Goal: Information Seeking & Learning: Find contact information

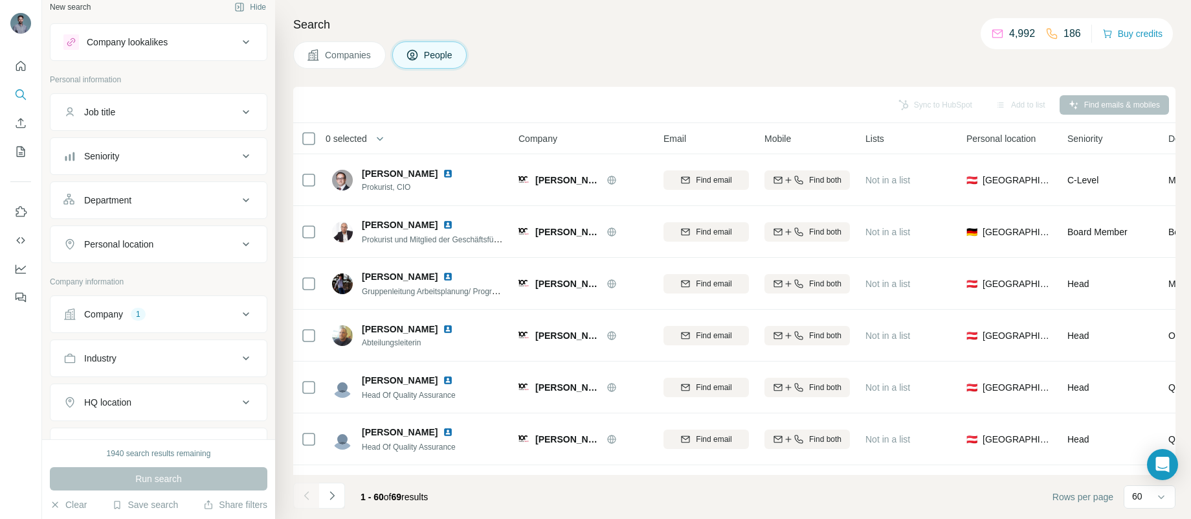
click at [238, 309] on icon at bounding box center [246, 314] width 16 height 16
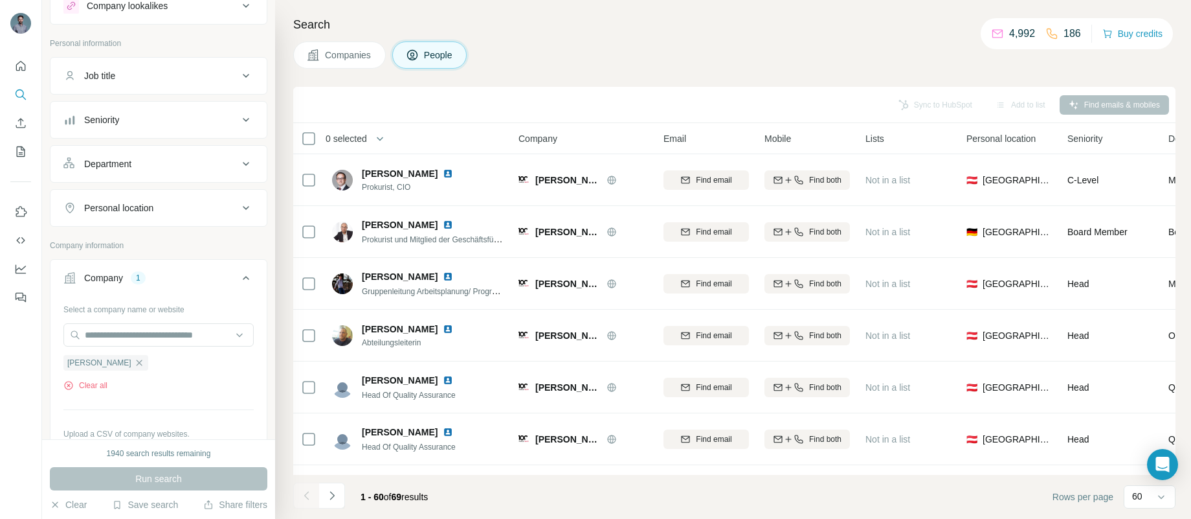
scroll to position [118, 0]
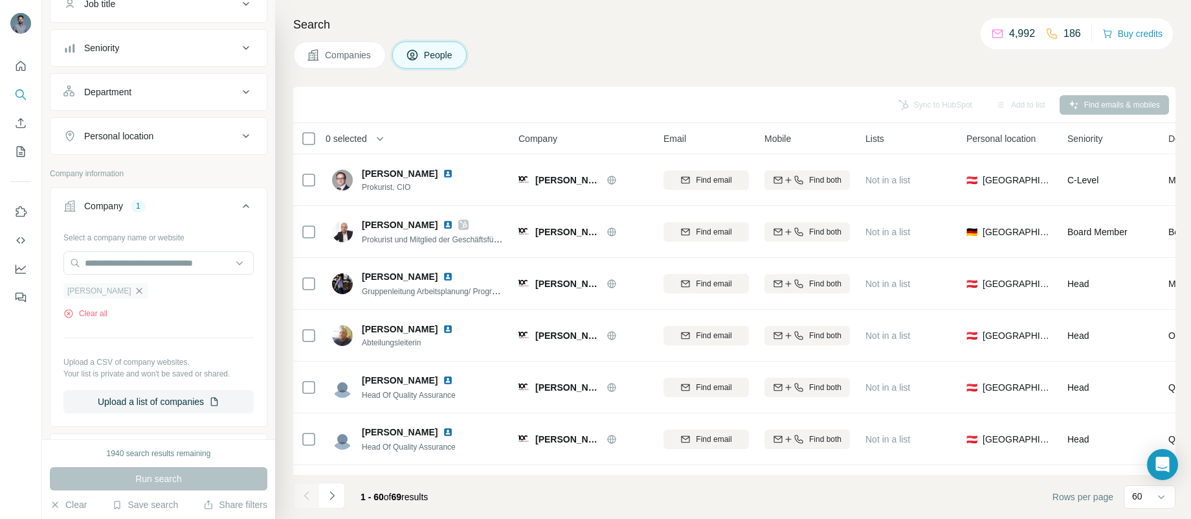
click at [134, 293] on icon "button" at bounding box center [139, 291] width 10 height 10
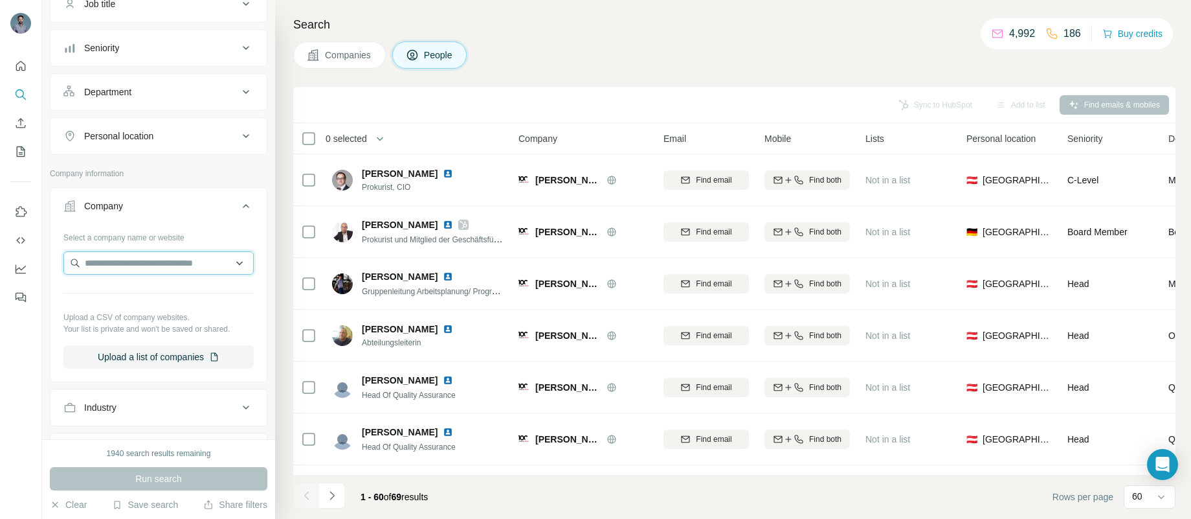
click at [142, 262] on input "text" at bounding box center [158, 262] width 190 height 23
paste input "**********"
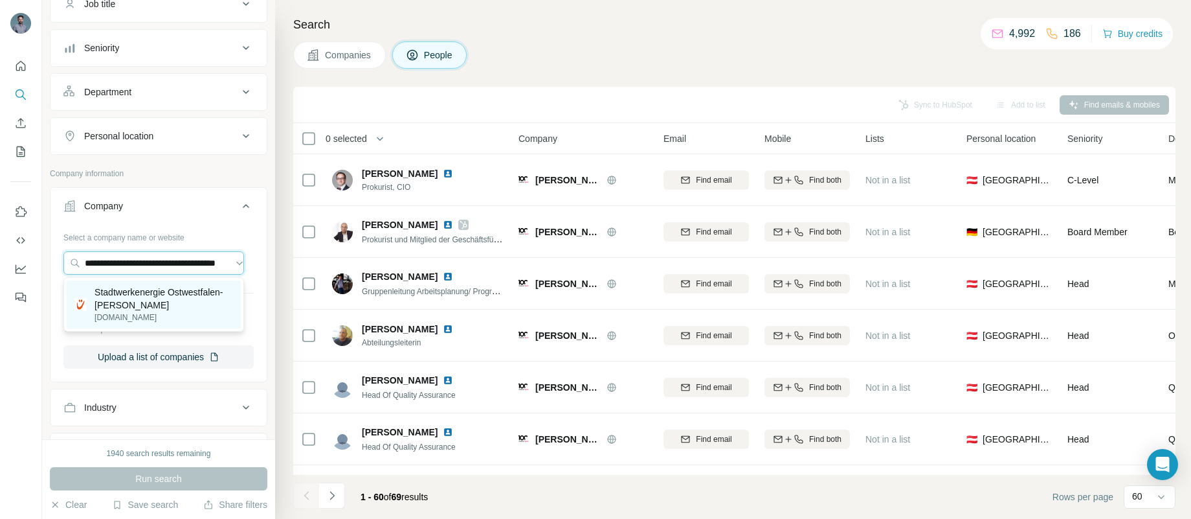
type input "**********"
click at [154, 311] on div "Stadtwerkenergie Ostwestfalen-[PERSON_NAME] [DOMAIN_NAME]" at bounding box center [164, 305] width 139 height 38
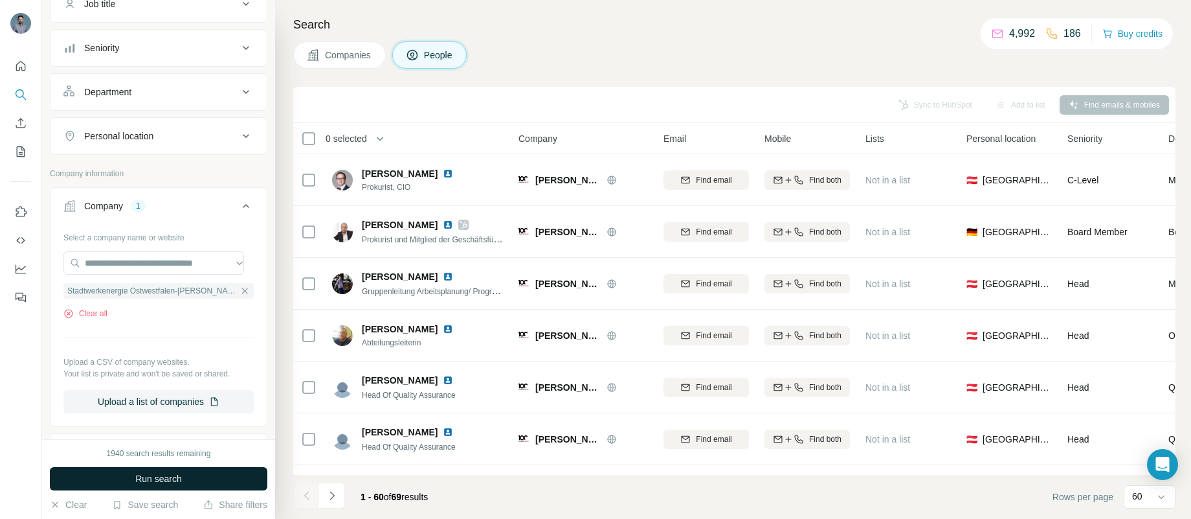
click at [179, 482] on span "Run search" at bounding box center [158, 478] width 47 height 13
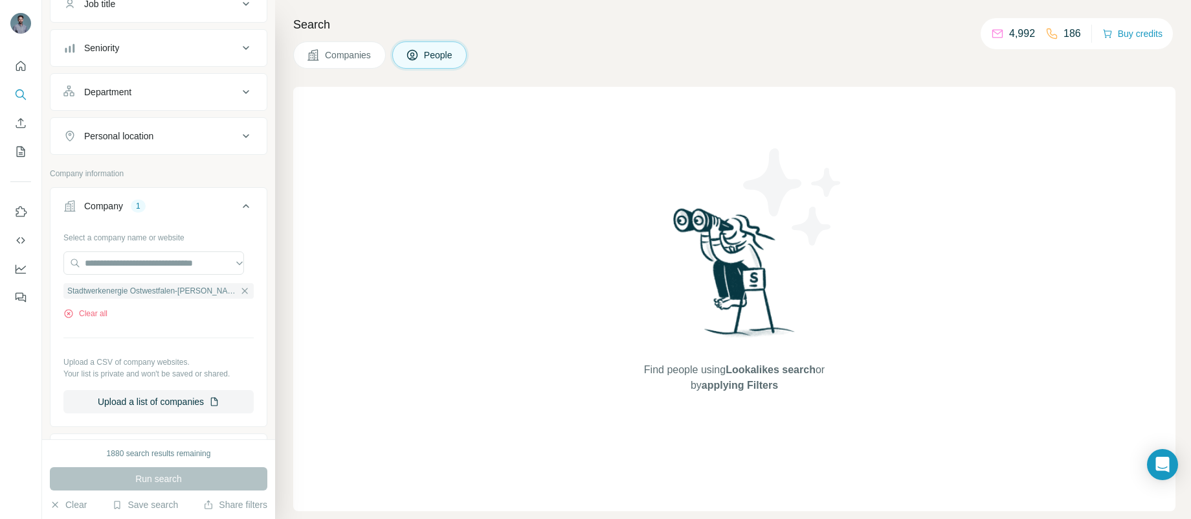
click at [323, 69] on div "Search Companies People Find people using Lookalikes search or by applying Filt…" at bounding box center [733, 259] width 916 height 519
click at [334, 58] on span "Companies" at bounding box center [348, 55] width 47 height 13
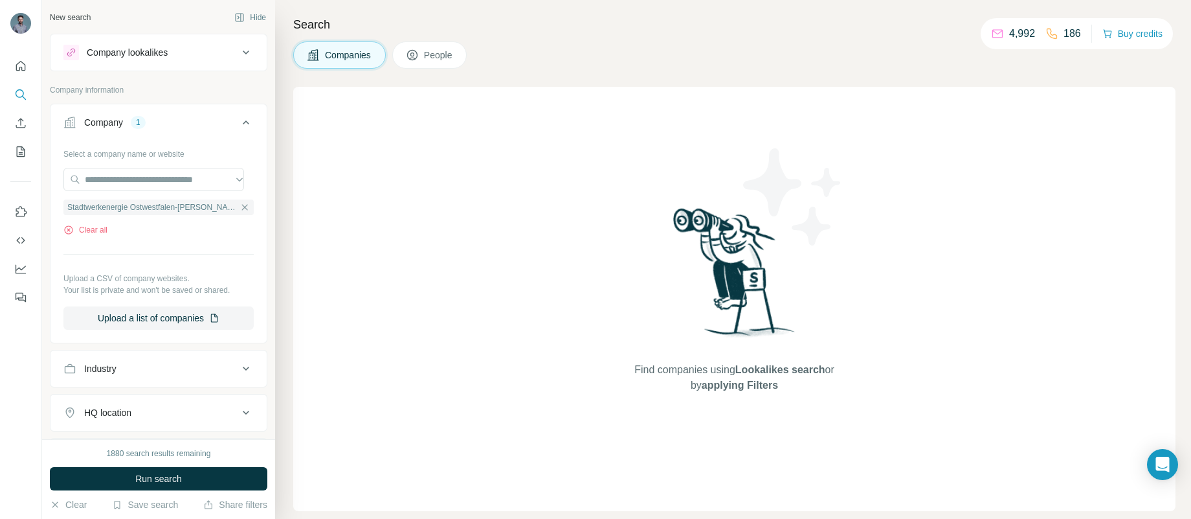
click at [423, 63] on button "People" at bounding box center [429, 54] width 75 height 27
